Goal: Task Accomplishment & Management: Complete application form

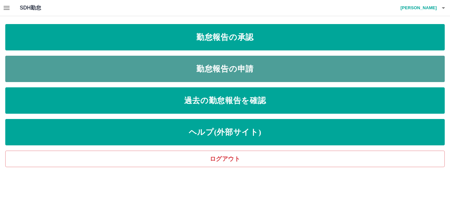
click at [203, 65] on link "勤怠報告の申請" at bounding box center [224, 69] width 439 height 26
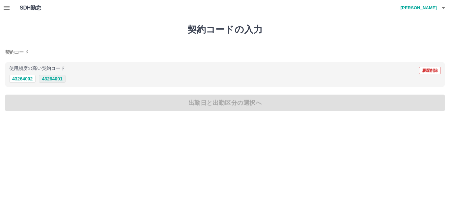
click at [51, 79] on button "43264001" at bounding box center [52, 79] width 26 height 8
type input "********"
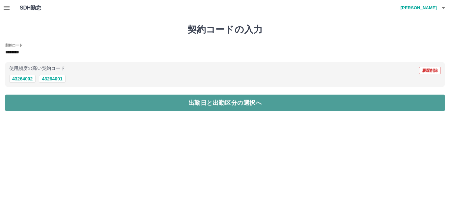
click at [58, 99] on button "出勤日と出勤区分の選択へ" at bounding box center [224, 103] width 439 height 16
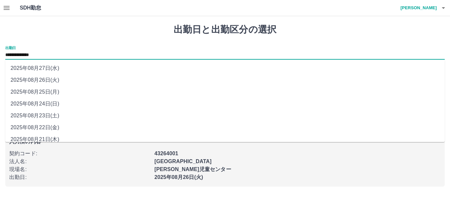
click at [52, 53] on input "**********" at bounding box center [224, 55] width 439 height 8
click at [53, 90] on li "2025年08月25日(月)" at bounding box center [224, 92] width 439 height 12
type input "**********"
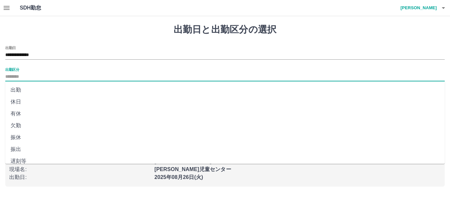
click at [38, 75] on input "出勤区分" at bounding box center [224, 77] width 439 height 8
click at [14, 94] on li "出勤" at bounding box center [224, 90] width 439 height 12
type input "**"
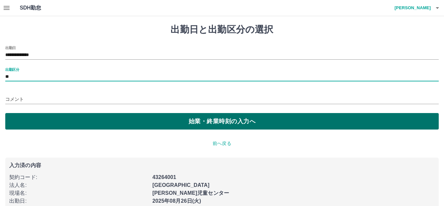
click at [36, 113] on button "始業・終業時刻の入力へ" at bounding box center [222, 121] width 434 height 16
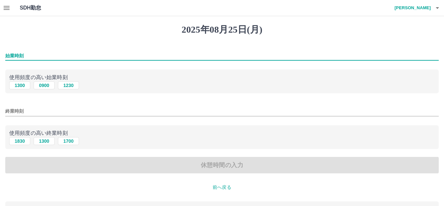
click at [55, 56] on input "始業時刻" at bounding box center [222, 56] width 434 height 10
type input "***"
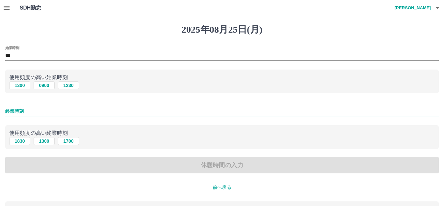
click at [48, 112] on input "終業時刻" at bounding box center [222, 111] width 434 height 10
type input "****"
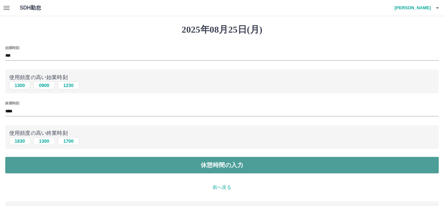
click at [49, 167] on button "休憩時間の入力" at bounding box center [222, 165] width 434 height 16
type input "****"
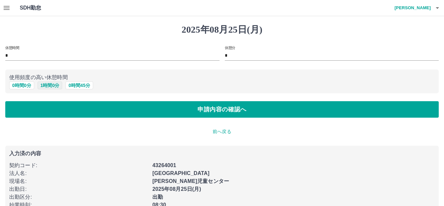
click at [48, 87] on button "1 時間 0 分" at bounding box center [50, 85] width 25 height 8
type input "*"
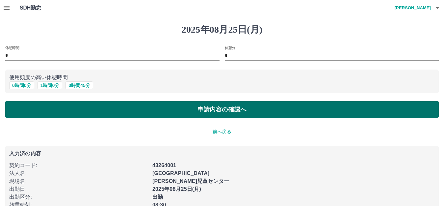
click at [59, 112] on button "申請内容の確認へ" at bounding box center [222, 109] width 434 height 16
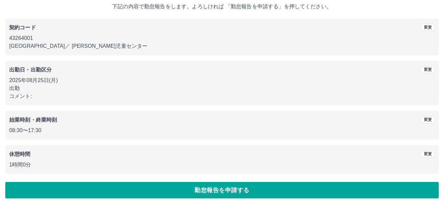
scroll to position [41, 0]
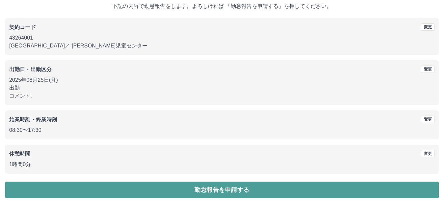
click at [118, 189] on button "勤怠報告を申請する" at bounding box center [222, 189] width 434 height 16
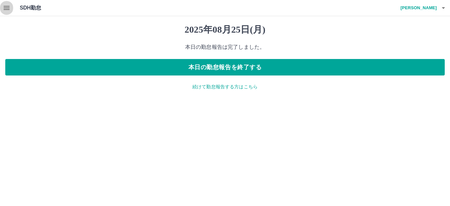
click at [5, 9] on icon "button" at bounding box center [7, 8] width 8 height 8
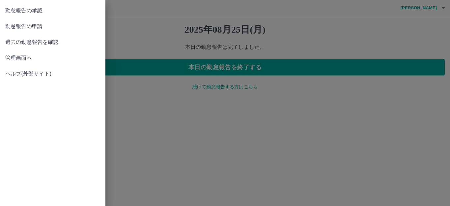
click at [15, 57] on span "管理画面へ" at bounding box center [52, 58] width 95 height 8
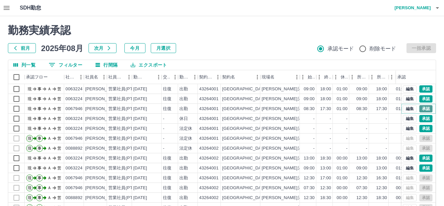
click at [423, 110] on button "承認" at bounding box center [426, 108] width 13 height 7
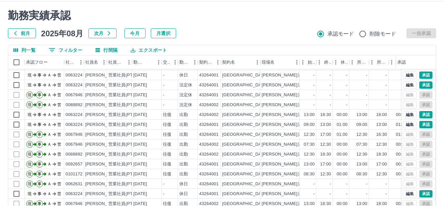
scroll to position [44, 0]
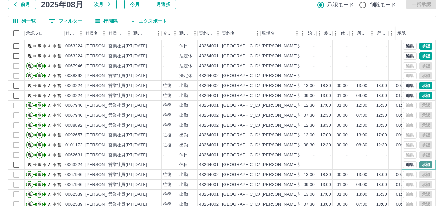
click at [423, 161] on button "承認" at bounding box center [426, 164] width 13 height 7
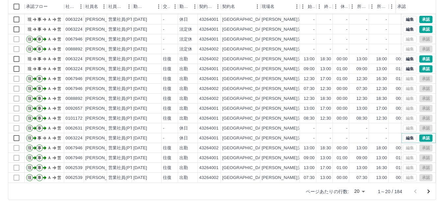
scroll to position [72, 0]
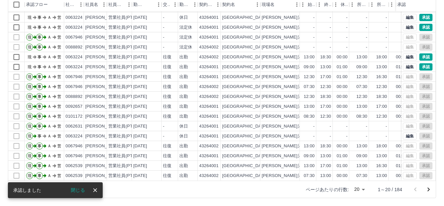
click at [428, 189] on icon "次のページへ" at bounding box center [429, 189] width 8 height 8
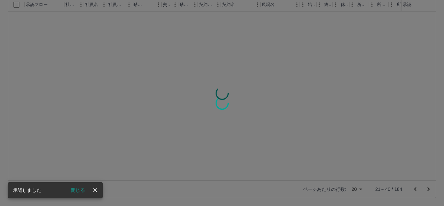
scroll to position [0, 0]
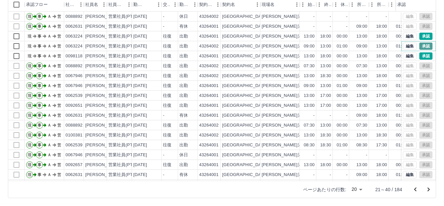
click at [420, 45] on button "承認" at bounding box center [426, 45] width 13 height 7
click at [420, 36] on button "承認" at bounding box center [426, 36] width 13 height 7
click at [421, 56] on button "承認" at bounding box center [426, 55] width 13 height 7
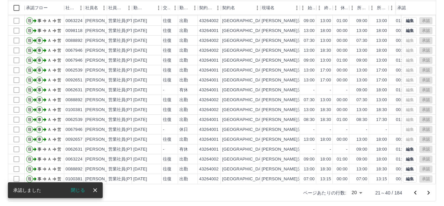
scroll to position [72, 0]
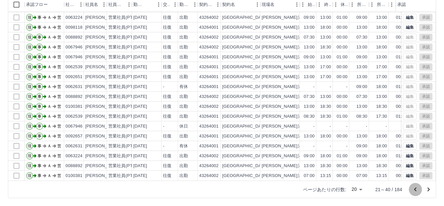
click at [418, 189] on icon "前のページへ" at bounding box center [416, 189] width 8 height 8
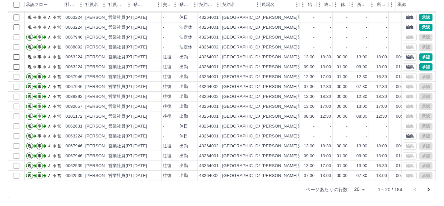
scroll to position [34, 0]
click at [420, 63] on button "承認" at bounding box center [426, 66] width 13 height 7
click at [403, 53] on button "編集" at bounding box center [410, 56] width 14 height 7
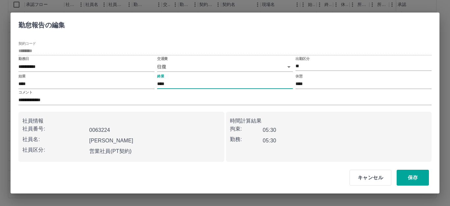
drag, startPoint x: 163, startPoint y: 85, endPoint x: 172, endPoint y: 83, distance: 9.4
click at [172, 83] on input "****" at bounding box center [225, 84] width 136 height 10
type input "****"
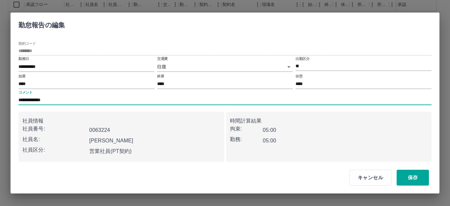
drag, startPoint x: 83, startPoint y: 96, endPoint x: 0, endPoint y: 102, distance: 83.2
click at [0, 102] on div "**********" at bounding box center [225, 103] width 450 height 206
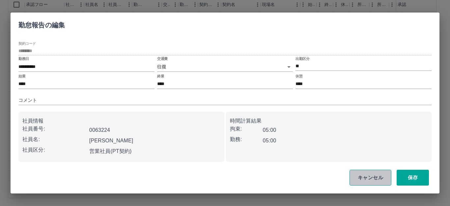
click at [369, 178] on button "キャンセル" at bounding box center [370, 178] width 42 height 16
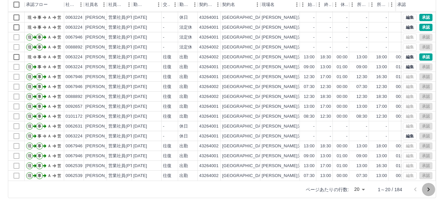
click at [427, 190] on icon "次のページへ" at bounding box center [429, 189] width 8 height 8
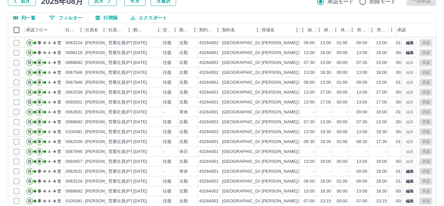
scroll to position [72, 0]
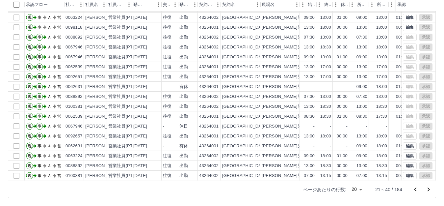
click at [426, 187] on icon "次のページへ" at bounding box center [429, 189] width 8 height 8
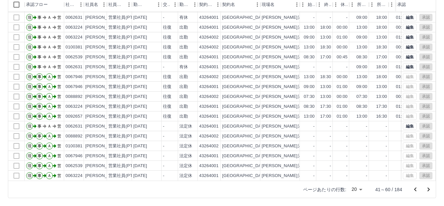
scroll to position [34, 0]
click at [413, 190] on icon "前のページへ" at bounding box center [416, 189] width 8 height 8
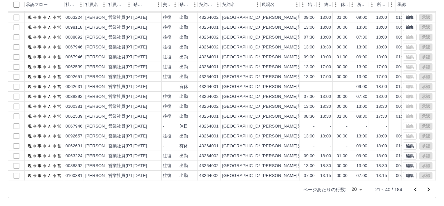
scroll to position [0, 0]
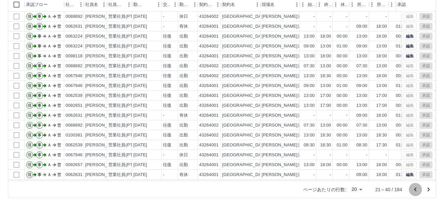
click at [413, 190] on icon "前のページへ" at bounding box center [416, 189] width 8 height 8
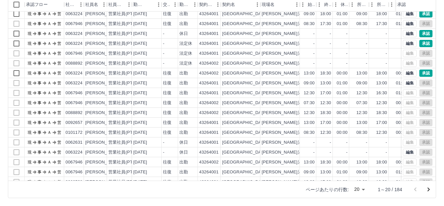
scroll to position [34, 0]
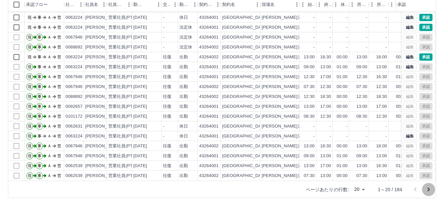
click at [426, 188] on icon "次のページへ" at bounding box center [429, 189] width 8 height 8
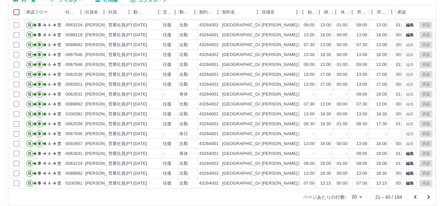
scroll to position [72, 0]
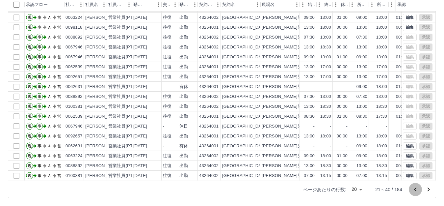
click at [418, 187] on icon "前のページへ" at bounding box center [416, 189] width 8 height 8
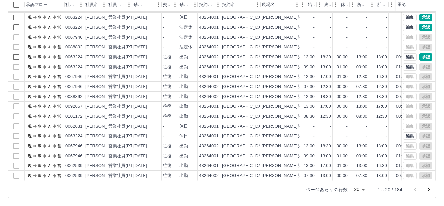
scroll to position [0, 0]
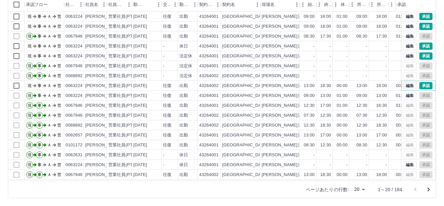
click at [406, 86] on button "編集" at bounding box center [410, 85] width 14 height 7
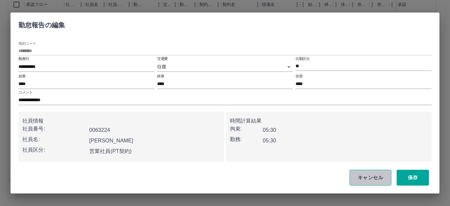
click at [357, 180] on button "キャンセル" at bounding box center [370, 178] width 42 height 16
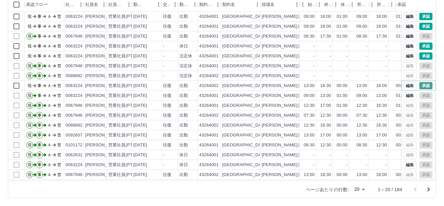
click at [421, 88] on button "承認" at bounding box center [426, 85] width 13 height 7
click at [422, 55] on button "承認" at bounding box center [426, 55] width 13 height 7
click at [421, 47] on button "承認" at bounding box center [426, 45] width 13 height 7
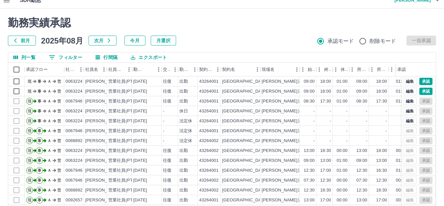
scroll to position [7, 0]
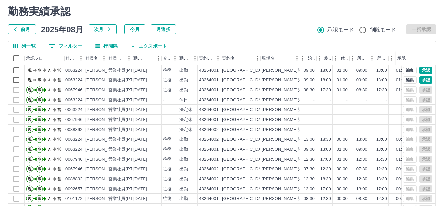
scroll to position [17, 0]
